Goal: Task Accomplishment & Management: Manage account settings

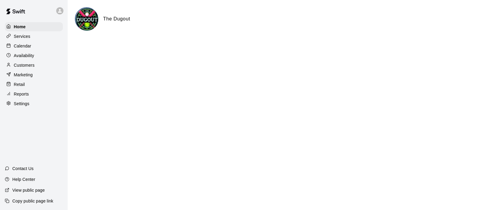
click at [21, 66] on p "Customers" at bounding box center [24, 65] width 21 height 6
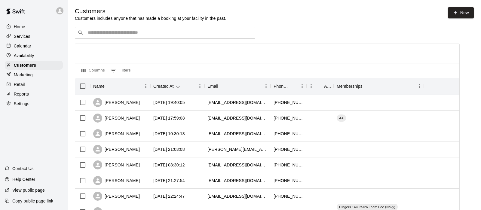
click at [25, 49] on p "Calendar" at bounding box center [22, 46] width 17 height 6
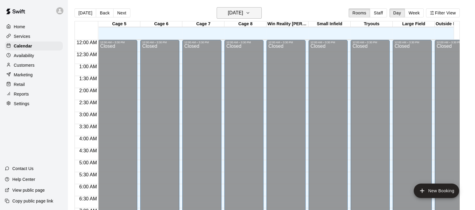
scroll to position [306, 0]
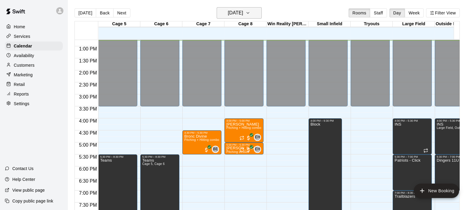
click at [230, 15] on h6 "[DATE]" at bounding box center [235, 13] width 15 height 8
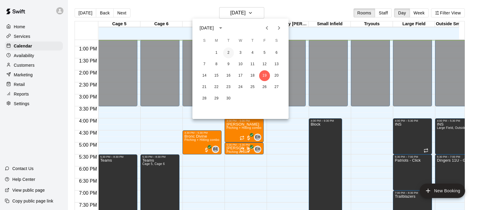
click at [227, 53] on button "2" at bounding box center [228, 52] width 11 height 11
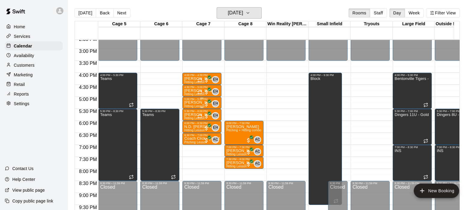
scroll to position [352, 0]
click at [242, 12] on h6 "[DATE]" at bounding box center [235, 13] width 15 height 8
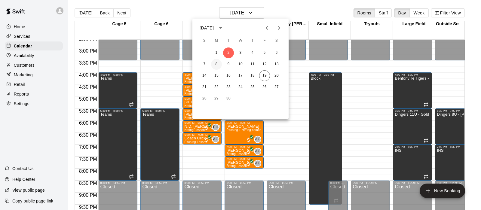
click at [217, 63] on button "8" at bounding box center [216, 64] width 11 height 11
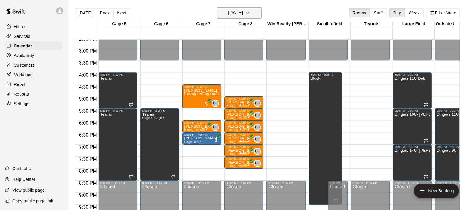
click at [228, 14] on h6 "[DATE]" at bounding box center [235, 13] width 15 height 8
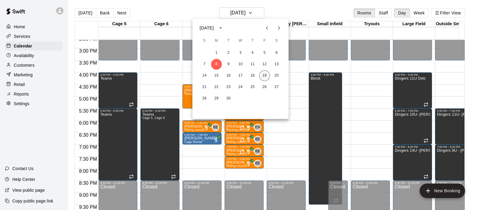
click at [264, 76] on button "19" at bounding box center [264, 75] width 11 height 11
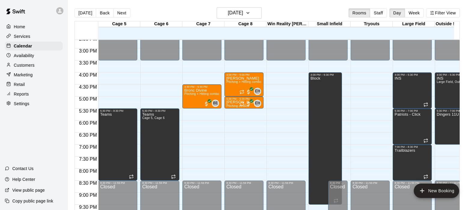
click at [29, 66] on p "Customers" at bounding box center [24, 65] width 21 height 6
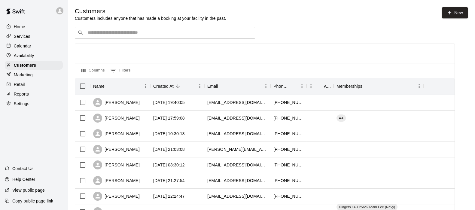
click at [86, 38] on div "​ ​" at bounding box center [165, 33] width 180 height 12
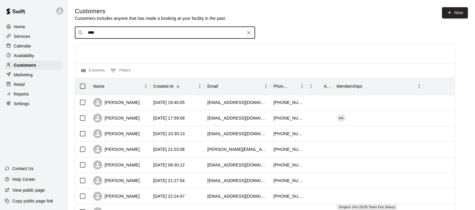
type input "***"
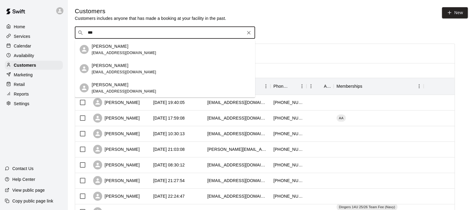
click at [103, 72] on span "[EMAIL_ADDRESS][DOMAIN_NAME]" at bounding box center [124, 72] width 65 height 4
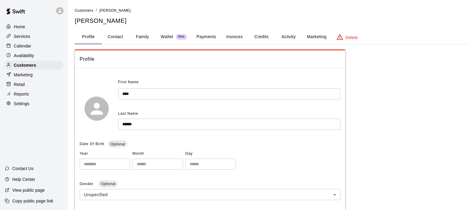
click at [206, 37] on button "Payments" at bounding box center [206, 37] width 29 height 14
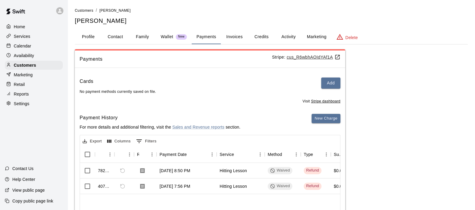
click at [117, 38] on button "Contact" at bounding box center [115, 37] width 27 height 14
select select "**"
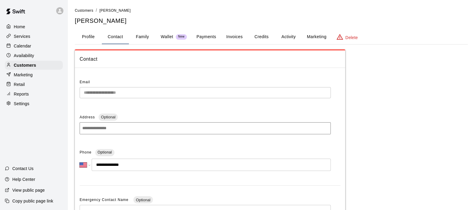
click at [81, 13] on li "Customers" at bounding box center [84, 10] width 19 height 7
click at [81, 11] on span "Customers" at bounding box center [84, 10] width 19 height 4
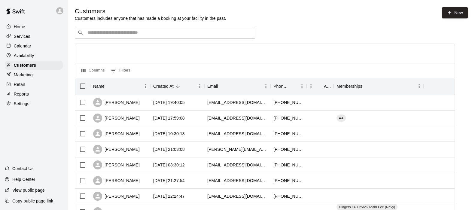
click at [110, 39] on div "​ ​" at bounding box center [165, 33] width 180 height 12
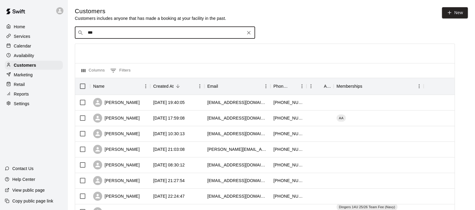
type input "****"
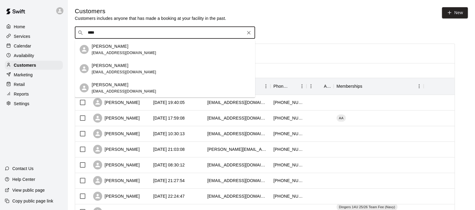
click at [105, 83] on p "[PERSON_NAME]" at bounding box center [110, 84] width 37 height 6
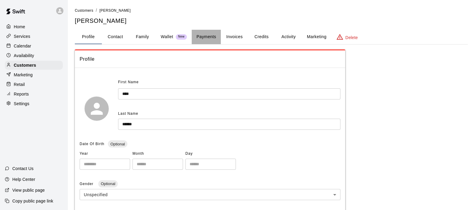
click at [206, 33] on button "Payments" at bounding box center [206, 37] width 29 height 14
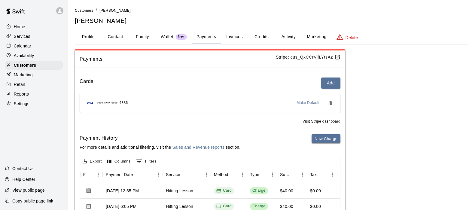
click at [292, 35] on button "Activity" at bounding box center [288, 37] width 27 height 14
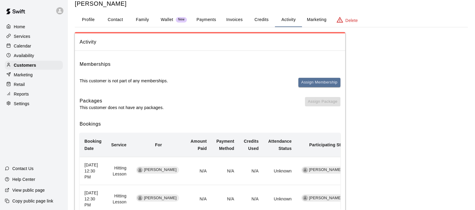
scroll to position [17, 0]
click at [206, 18] on button "Payments" at bounding box center [206, 20] width 29 height 14
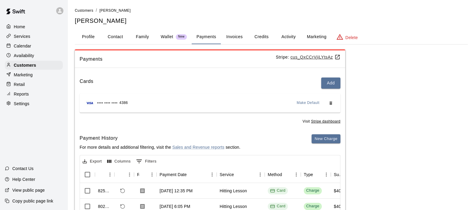
scroll to position [0, 0]
click at [285, 37] on button "Activity" at bounding box center [288, 37] width 27 height 14
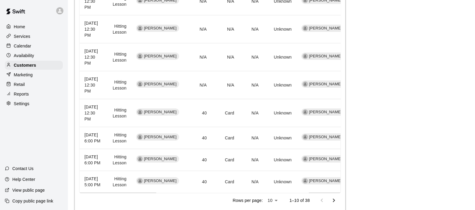
scroll to position [243, 0]
click at [27, 97] on p "Reports" at bounding box center [21, 94] width 15 height 6
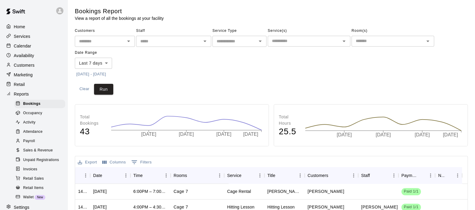
scroll to position [35, 0]
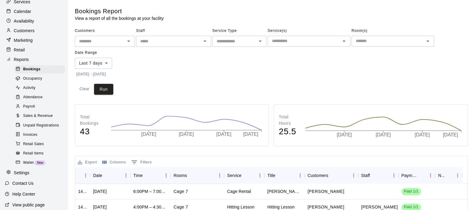
click at [31, 91] on span "Activity" at bounding box center [29, 88] width 12 height 6
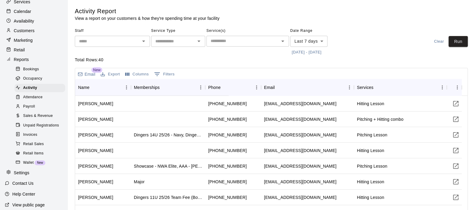
scroll to position [65, 0]
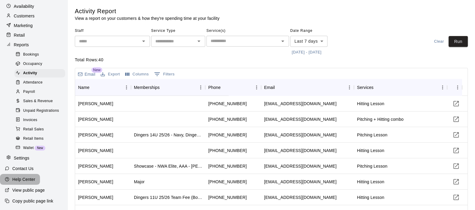
click at [24, 180] on p "Help Center" at bounding box center [23, 179] width 23 height 6
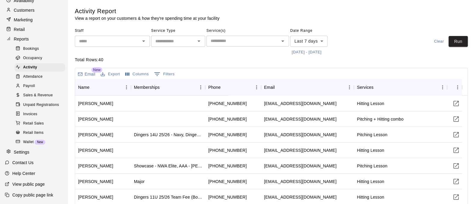
click at [28, 166] on p "Contact Us" at bounding box center [22, 163] width 21 height 6
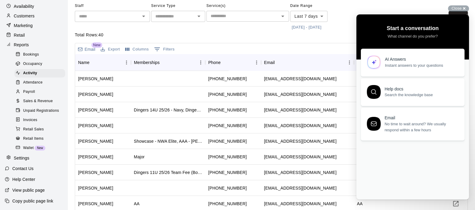
scroll to position [25, 0]
click at [390, 64] on span "Instant answers to your questions" at bounding box center [421, 64] width 73 height 6
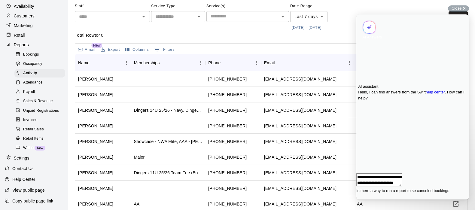
scroll to position [1, 0]
type textarea "**********"
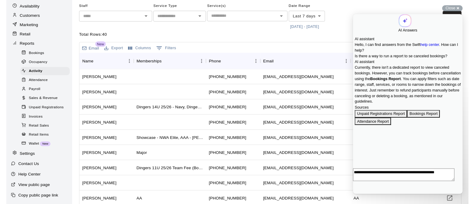
scroll to position [40, 0]
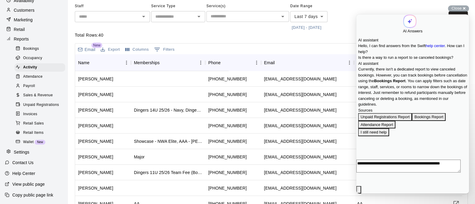
click at [452, 7] on span "Close" at bounding box center [457, 8] width 10 height 5
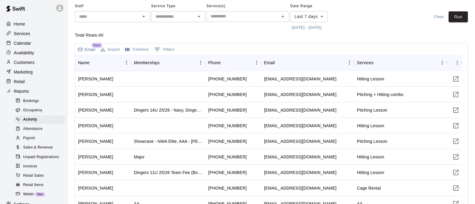
scroll to position [0, 0]
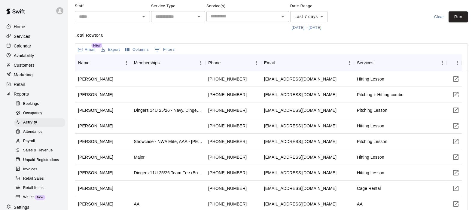
click at [20, 68] on p "Customers" at bounding box center [24, 65] width 21 height 6
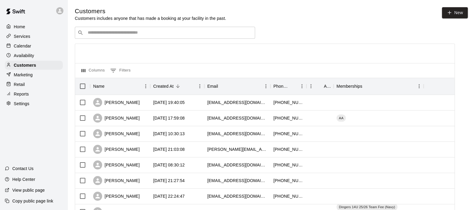
click at [140, 30] on div "​ ​" at bounding box center [165, 33] width 180 height 12
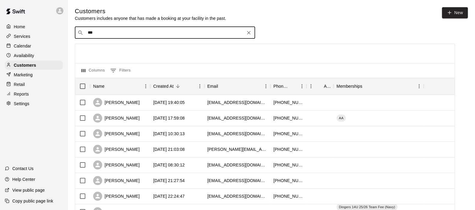
type input "****"
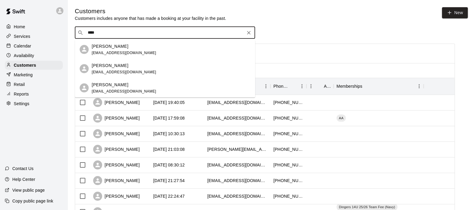
click at [110, 85] on p "[PERSON_NAME]" at bounding box center [110, 84] width 37 height 6
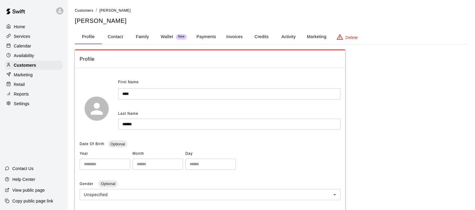
click at [291, 38] on button "Activity" at bounding box center [288, 37] width 27 height 14
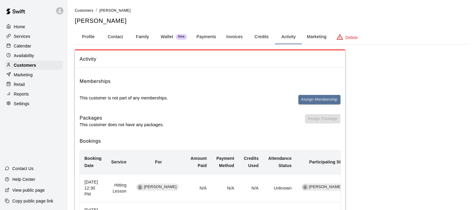
click at [204, 38] on button "Payments" at bounding box center [206, 37] width 29 height 14
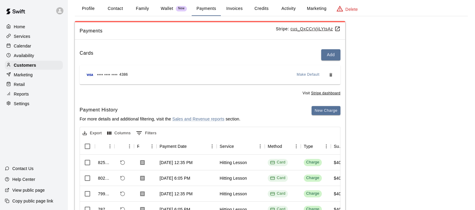
scroll to position [93, 0]
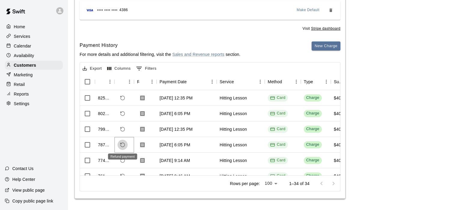
click at [123, 144] on icon "Refund payment" at bounding box center [122, 144] width 5 height 5
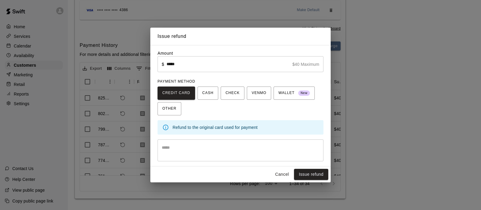
click at [166, 152] on textarea at bounding box center [240, 151] width 157 height 12
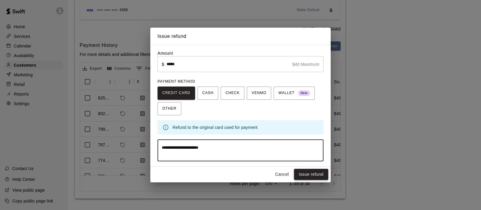
type textarea "**********"
click at [306, 175] on button "Issue refund" at bounding box center [311, 174] width 34 height 11
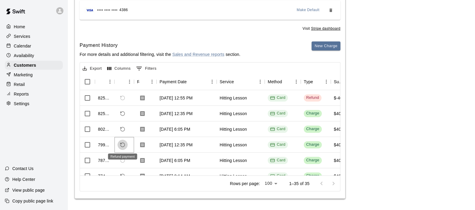
click at [120, 144] on icon "Refund payment" at bounding box center [122, 144] width 5 height 5
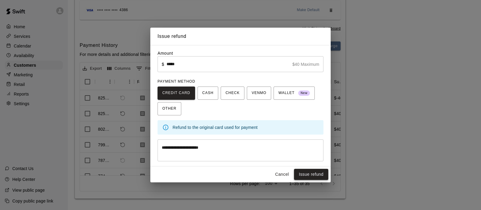
click at [320, 175] on button "Issue refund" at bounding box center [311, 174] width 34 height 11
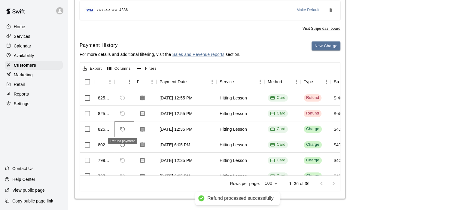
click at [123, 129] on icon "Refund payment" at bounding box center [122, 128] width 5 height 5
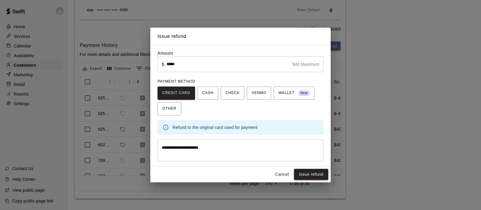
click at [300, 175] on button "Issue refund" at bounding box center [311, 174] width 34 height 11
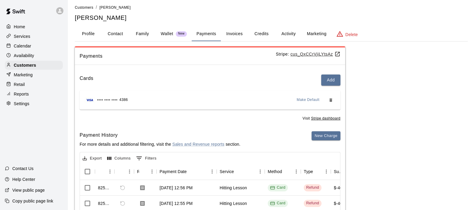
scroll to position [0, 0]
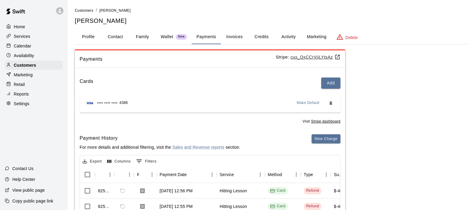
click at [23, 44] on div "Calendar" at bounding box center [34, 45] width 58 height 9
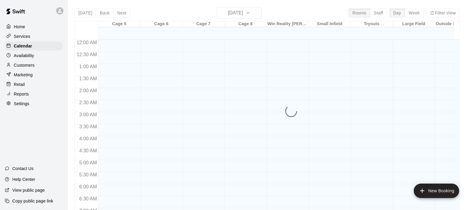
scroll to position [311, 0]
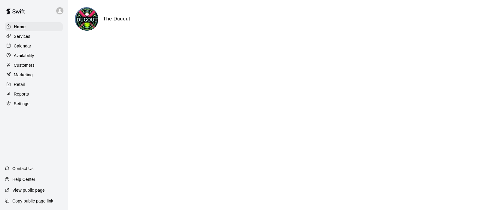
click at [24, 43] on div "Calendar" at bounding box center [34, 45] width 58 height 9
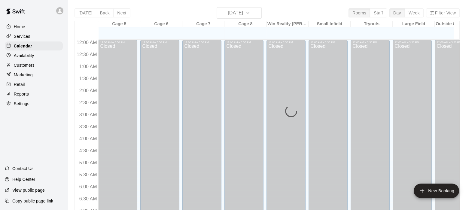
scroll to position [307, 0]
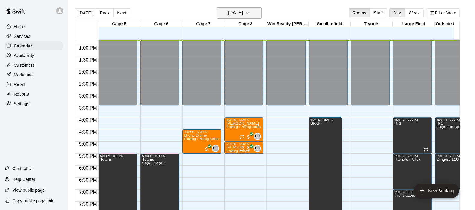
click at [228, 14] on h6 "[DATE]" at bounding box center [235, 13] width 15 height 8
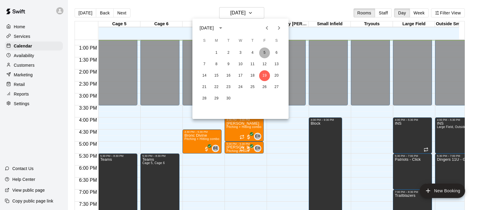
click at [266, 56] on button "5" at bounding box center [264, 52] width 11 height 11
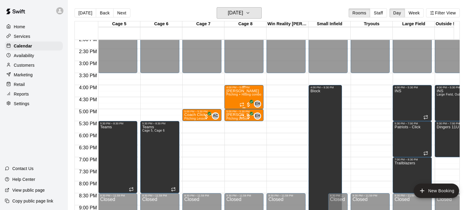
scroll to position [339, 0]
click at [228, 15] on h6 "Friday Sep 05" at bounding box center [235, 13] width 15 height 8
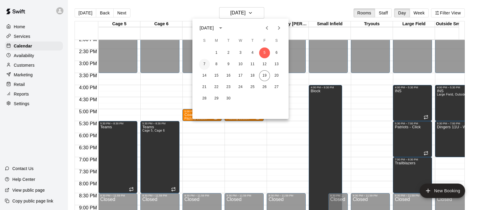
click at [207, 68] on button "7" at bounding box center [204, 64] width 11 height 11
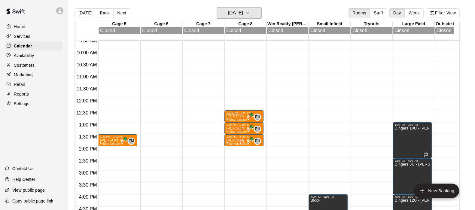
scroll to position [231, 0]
